Goal: Navigation & Orientation: Find specific page/section

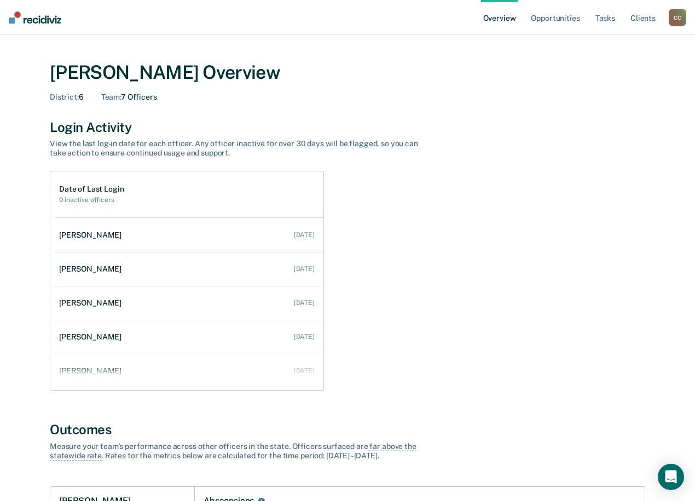
click at [676, 22] on div "C C" at bounding box center [677, 18] width 18 height 18
click at [607, 66] on div "Profile How it works Go to Operations Log Out" at bounding box center [633, 64] width 106 height 67
click at [605, 68] on link "Go to Operations" at bounding box center [633, 70] width 88 height 9
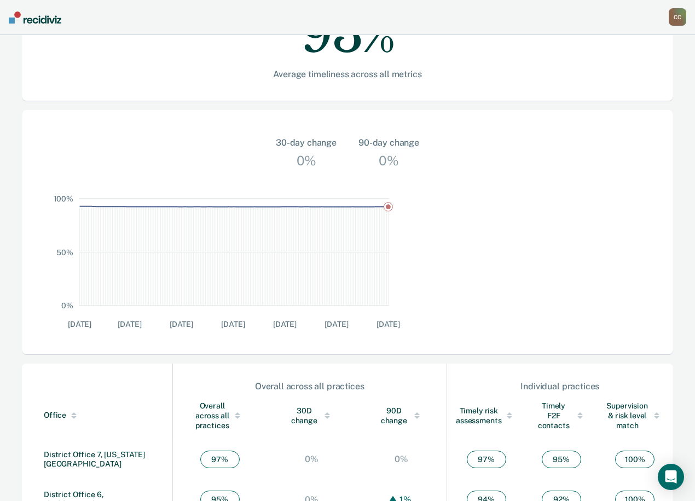
scroll to position [275, 0]
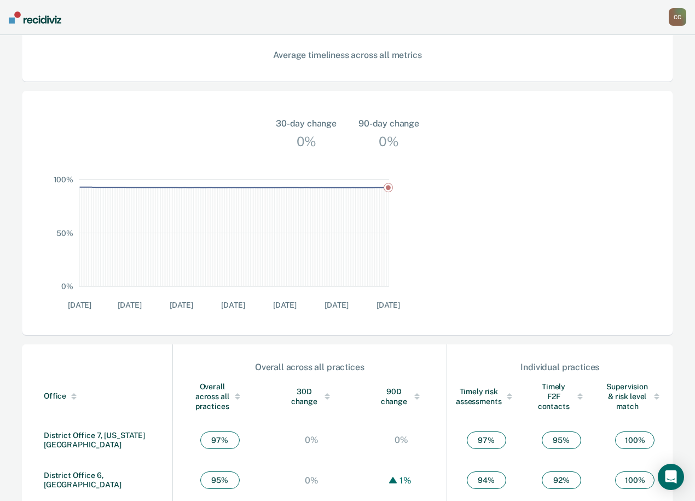
click at [101, 459] on td "District Office 6, [GEOGRAPHIC_DATA]" at bounding box center [97, 479] width 151 height 40
click at [95, 470] on link "District Office 6, [GEOGRAPHIC_DATA]" at bounding box center [83, 479] width 78 height 18
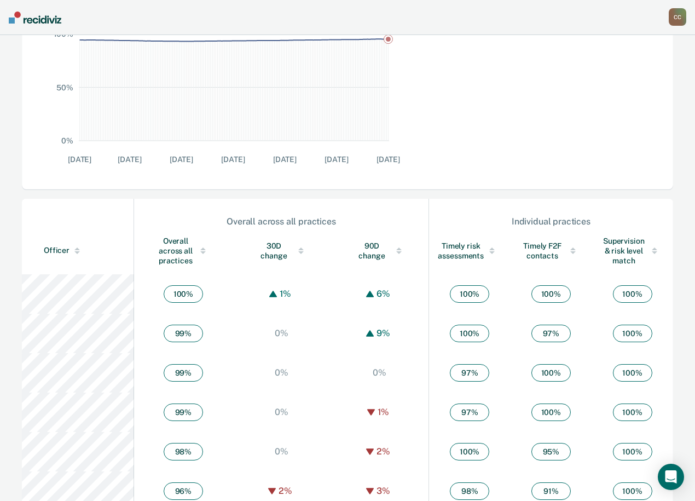
scroll to position [438, 0]
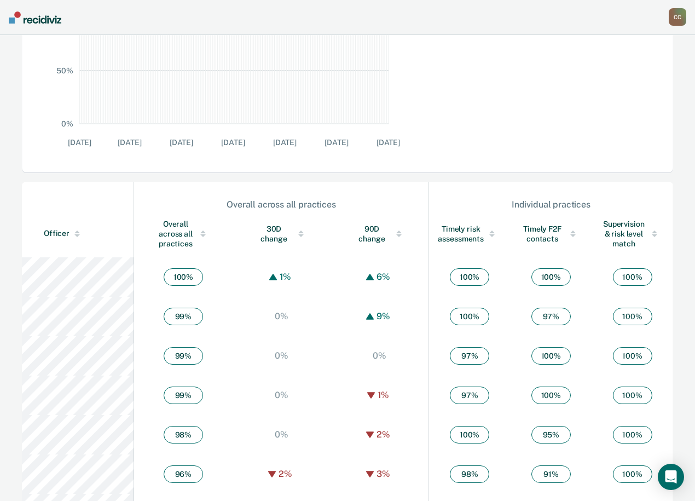
click at [672, 21] on div "C C" at bounding box center [677, 17] width 18 height 18
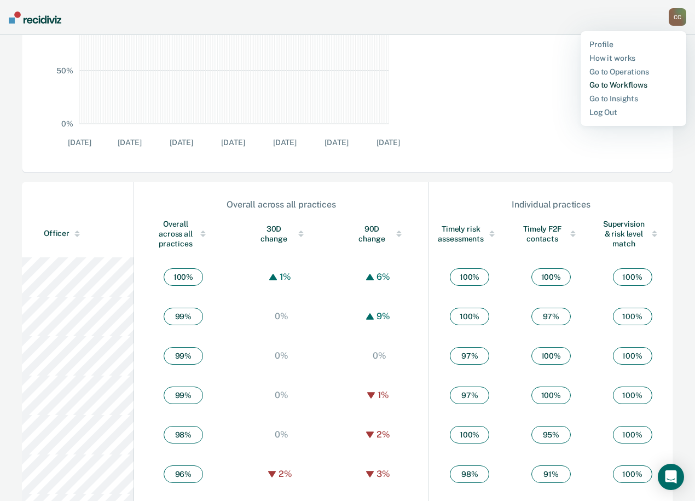
click at [613, 83] on link "Go to Workflows" at bounding box center [633, 84] width 88 height 9
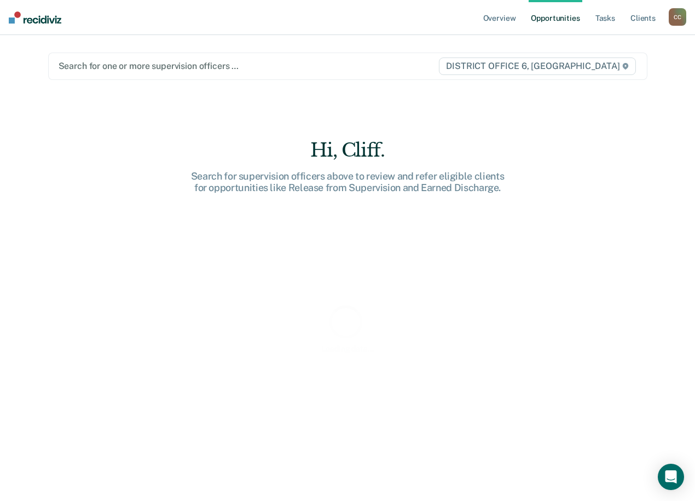
click at [453, 67] on span "DISTRICT OFFICE 6, [GEOGRAPHIC_DATA]" at bounding box center [537, 66] width 196 height 18
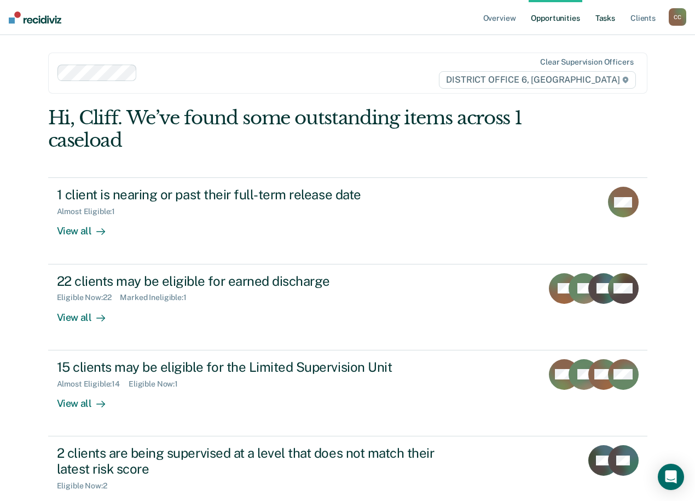
click at [607, 18] on link "Tasks" at bounding box center [605, 17] width 24 height 35
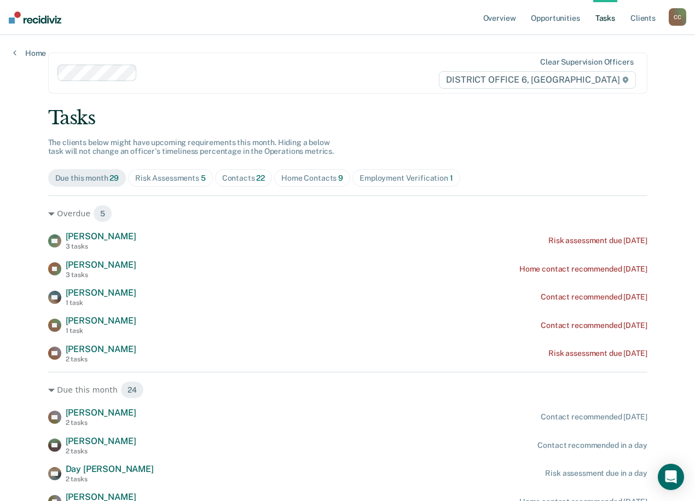
click at [206, 178] on div "Risk Assessments 5" at bounding box center [170, 177] width 71 height 9
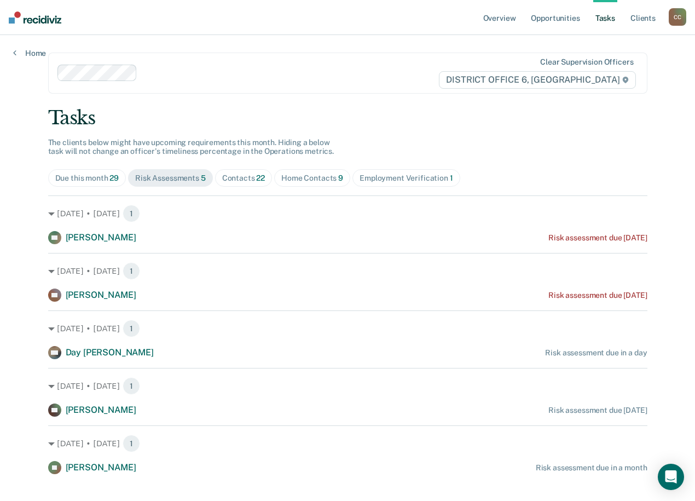
click at [343, 174] on div "Home Contacts 9" at bounding box center [312, 177] width 62 height 9
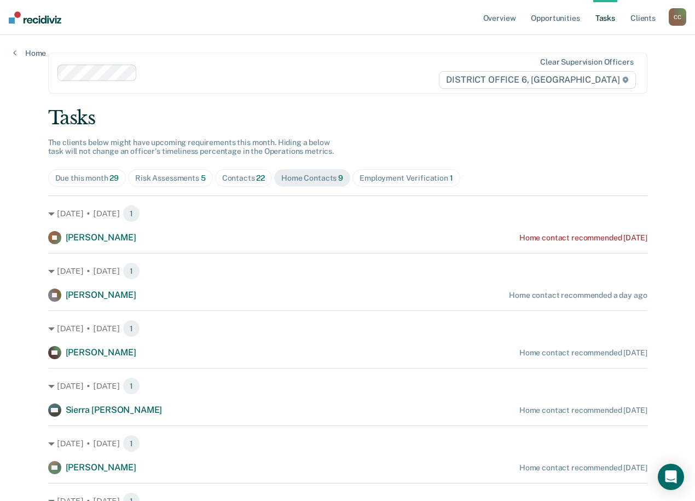
click at [265, 179] on div "Contacts 22" at bounding box center [243, 177] width 43 height 9
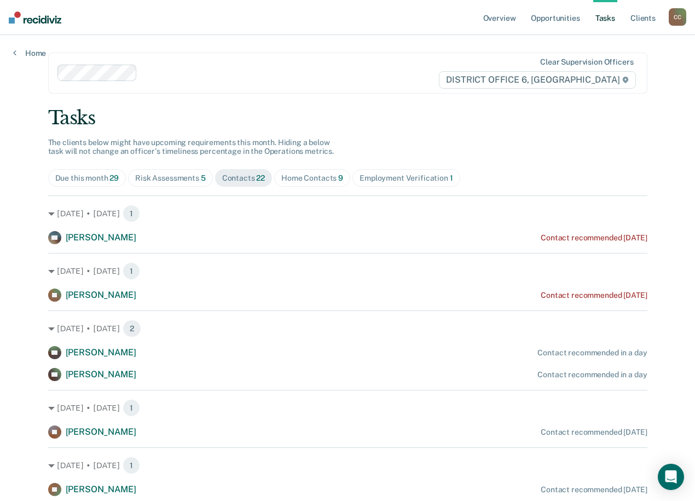
click at [265, 174] on div "Contacts 22" at bounding box center [243, 177] width 43 height 9
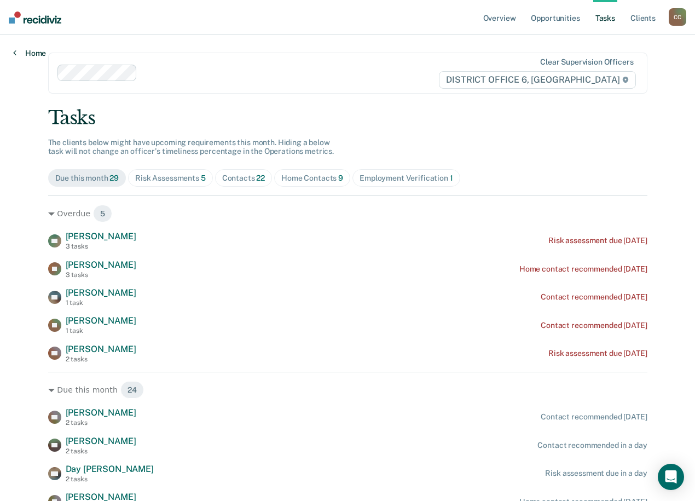
click at [17, 50] on link "Home" at bounding box center [29, 53] width 33 height 10
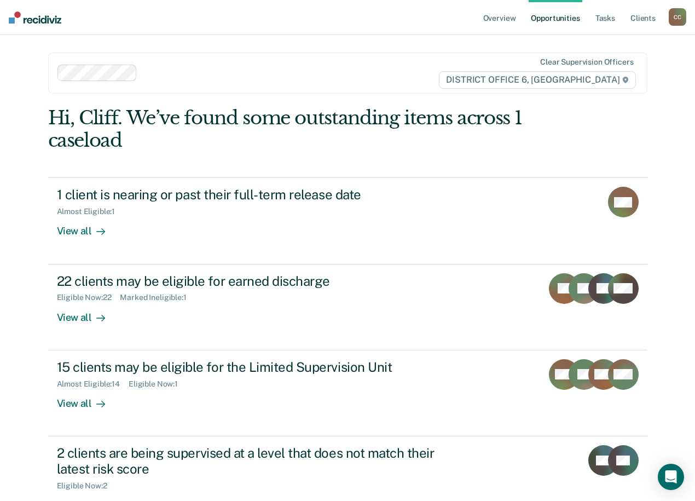
click at [677, 23] on div "C C" at bounding box center [677, 17] width 18 height 18
click at [621, 71] on link "Go to Operations" at bounding box center [633, 71] width 88 height 9
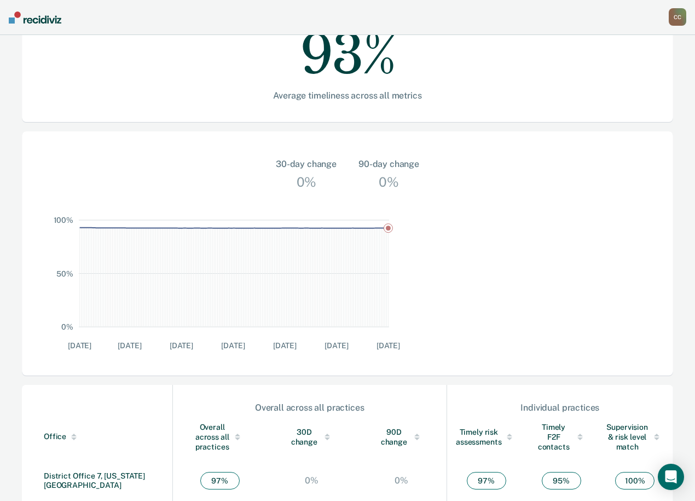
scroll to position [275, 0]
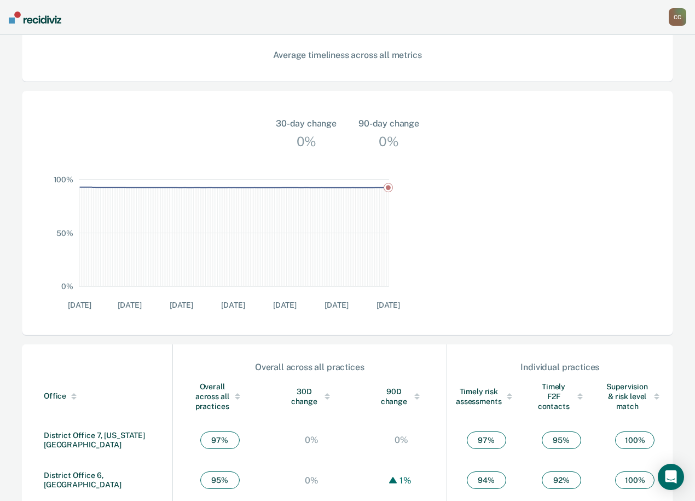
click at [86, 459] on td "District Office 6, [GEOGRAPHIC_DATA]" at bounding box center [97, 479] width 151 height 40
click at [100, 470] on link "District Office 6, [GEOGRAPHIC_DATA]" at bounding box center [83, 479] width 78 height 18
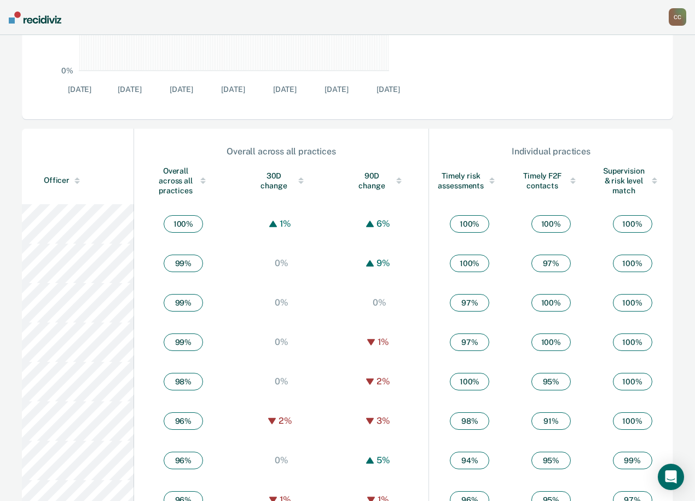
scroll to position [492, 0]
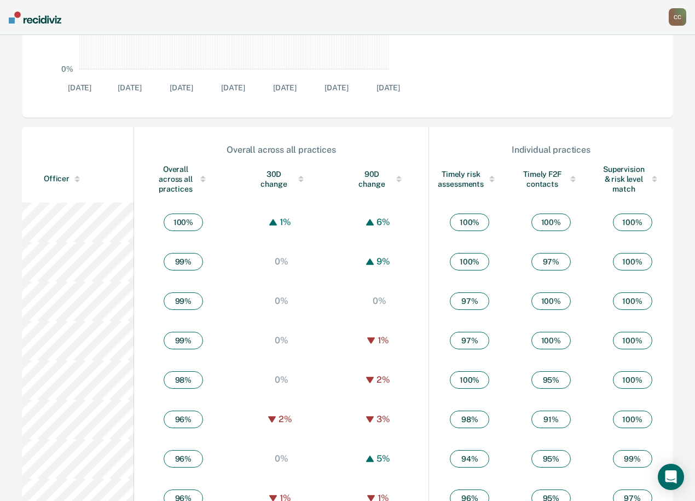
click at [613, 489] on span "97 %" at bounding box center [632, 498] width 39 height 18
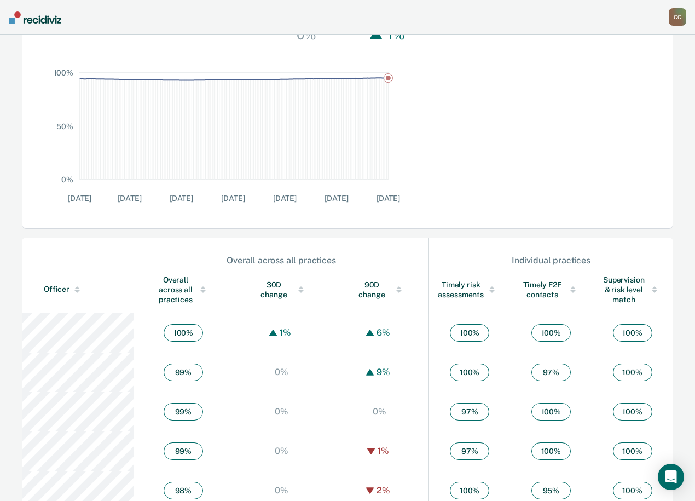
scroll to position [383, 0]
